Goal: Obtain resource: Obtain resource

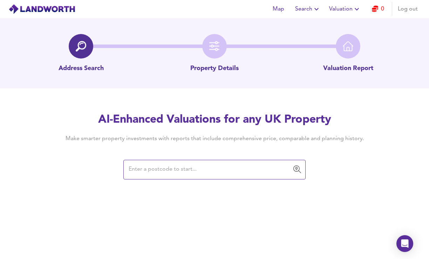
paste input "SY1 4BH"
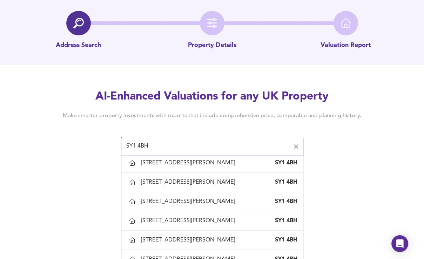
scroll to position [454, 0]
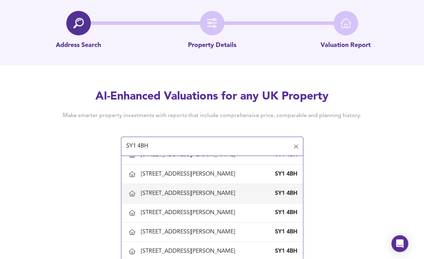
click at [172, 194] on div "[STREET_ADDRESS][PERSON_NAME]" at bounding box center [189, 194] width 97 height 8
type input "[STREET_ADDRESS][PERSON_NAME]"
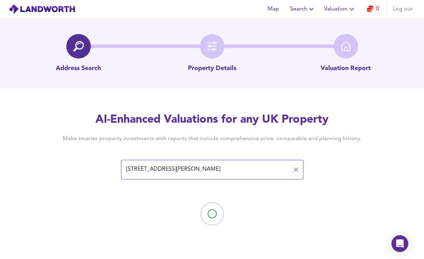
scroll to position [0, 0]
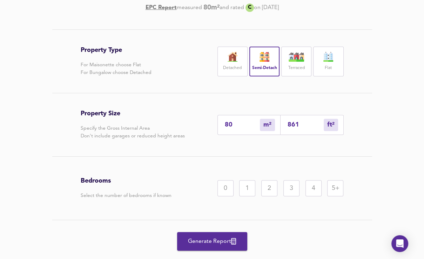
scroll to position [140, 0]
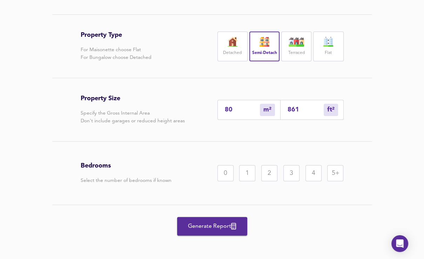
click at [292, 176] on div "3" at bounding box center [291, 173] width 16 height 16
click at [204, 222] on span "Generate Report" at bounding box center [212, 227] width 56 height 10
